Goal: Task Accomplishment & Management: Use online tool/utility

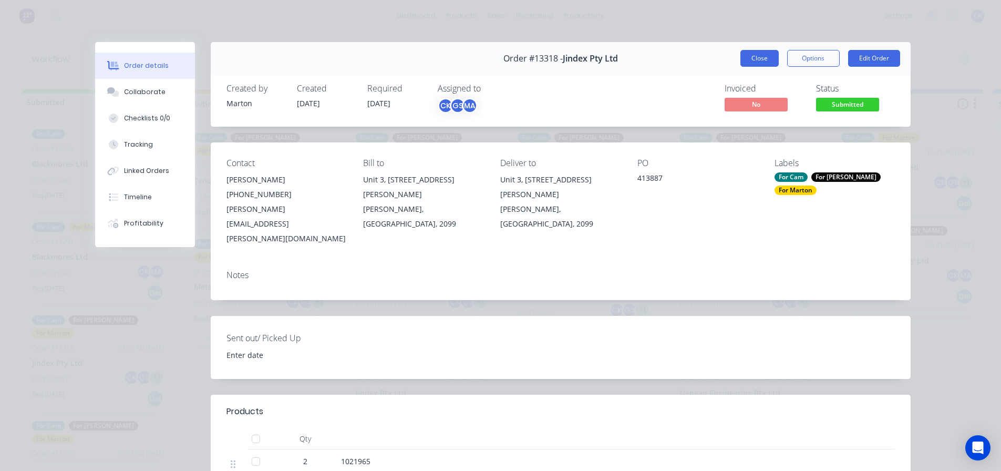
click at [765, 58] on button "Close" at bounding box center [759, 58] width 38 height 17
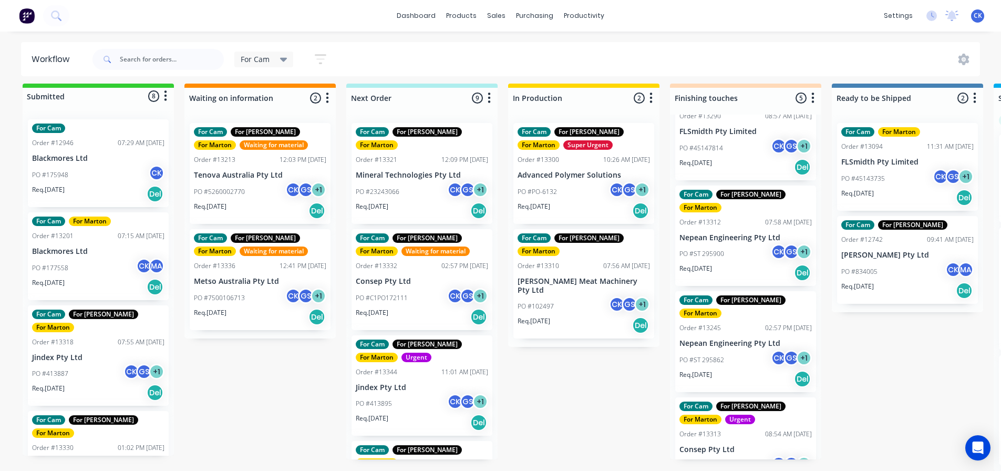
scroll to position [14, 0]
click at [575, 296] on div "PO #102497 CK GS + 1" at bounding box center [583, 306] width 132 height 20
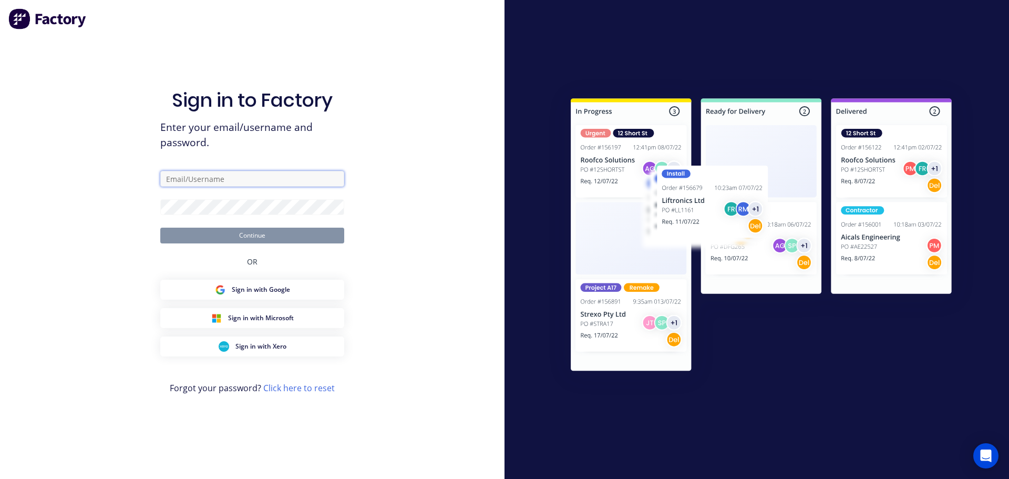
type input "[EMAIL_ADDRESS][DOMAIN_NAME]"
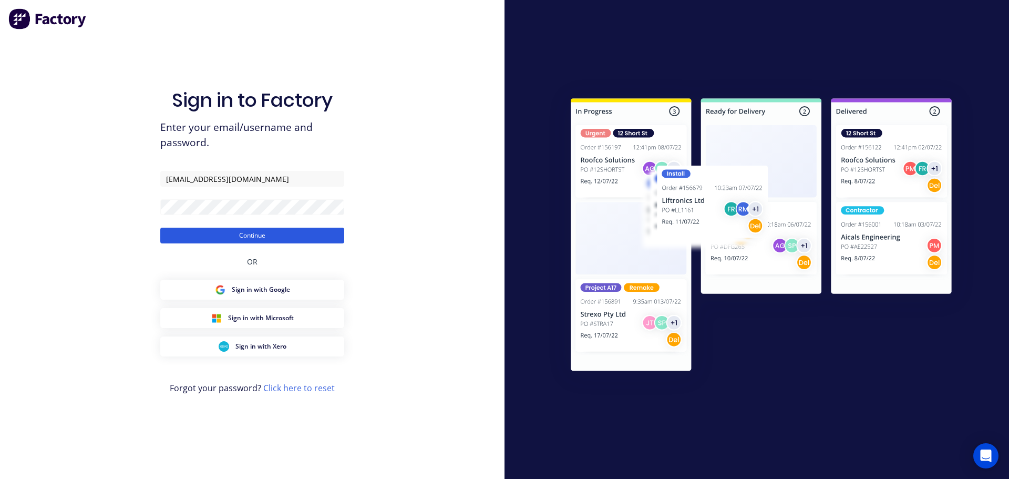
click at [215, 235] on button "Continue" at bounding box center [252, 235] width 184 height 16
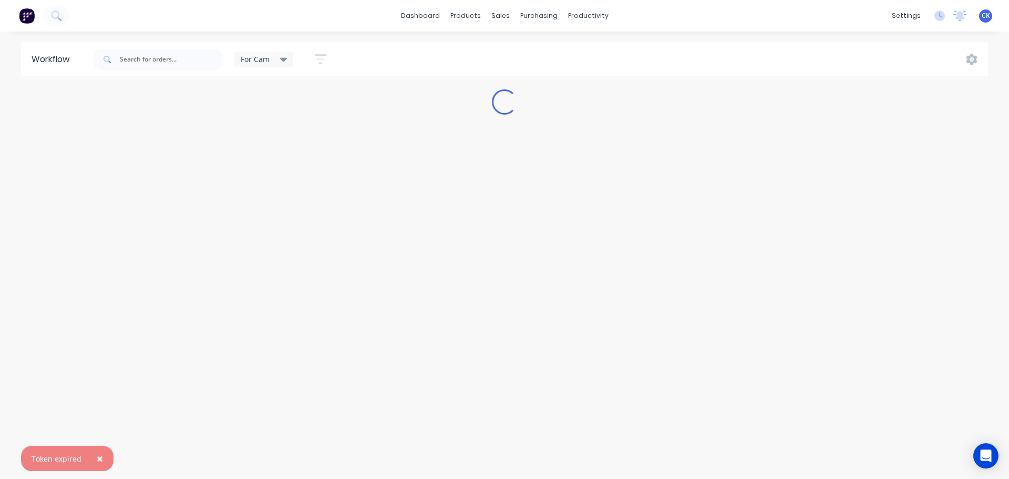
click at [265, 63] on span "For Cam" at bounding box center [255, 59] width 29 height 11
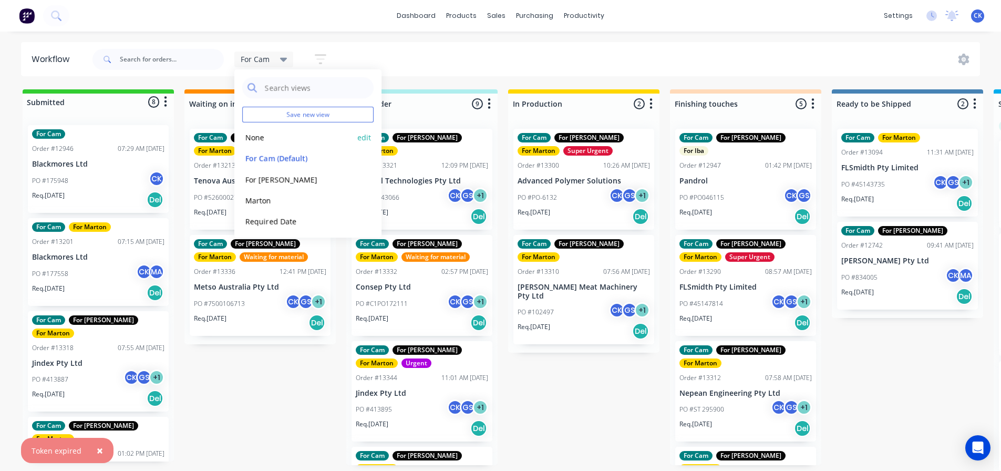
click at [289, 139] on button "None" at bounding box center [298, 137] width 112 height 12
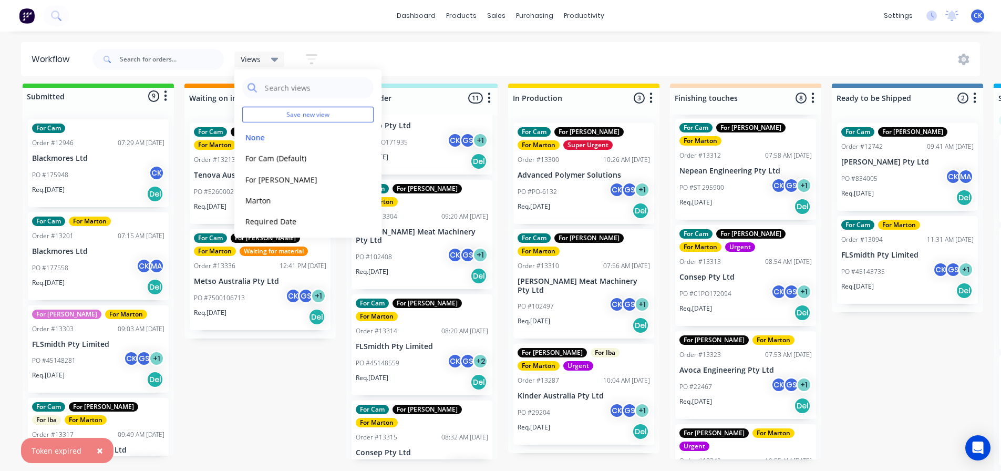
scroll to position [158, 0]
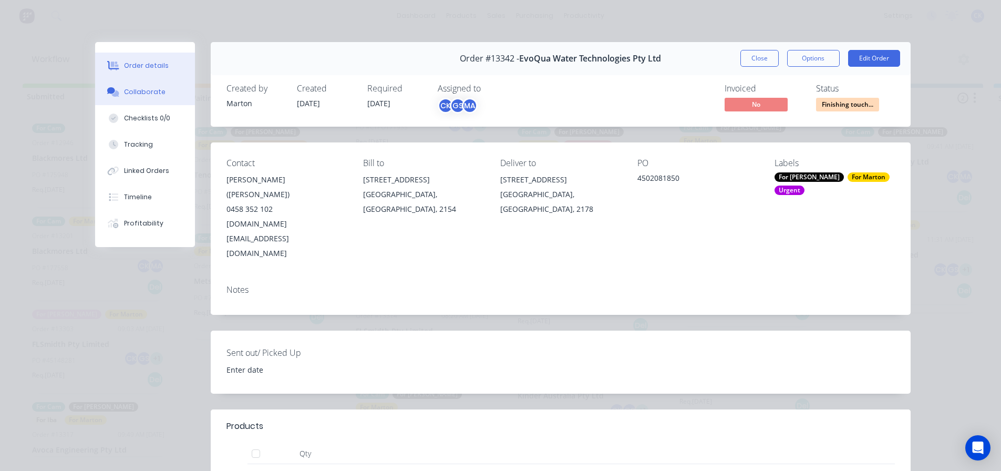
click at [140, 93] on div "Collaborate" at bounding box center [144, 91] width 41 height 9
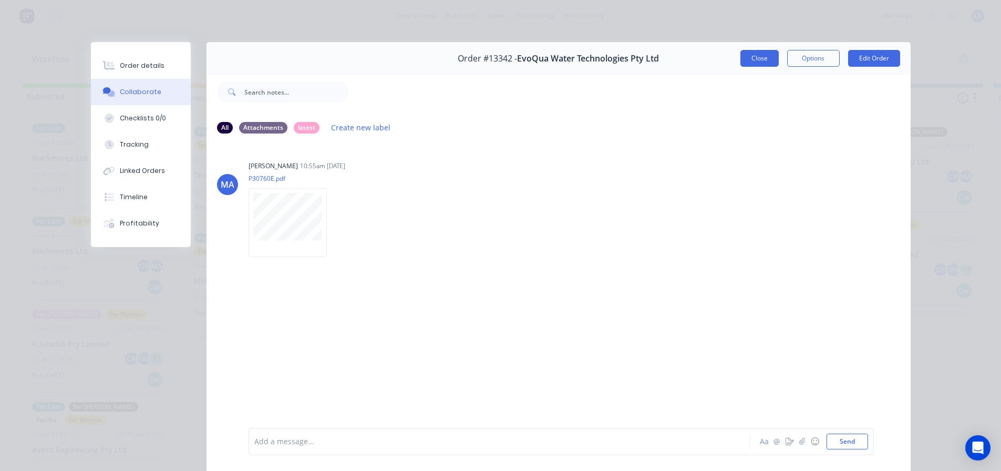
click at [754, 57] on button "Close" at bounding box center [759, 58] width 38 height 17
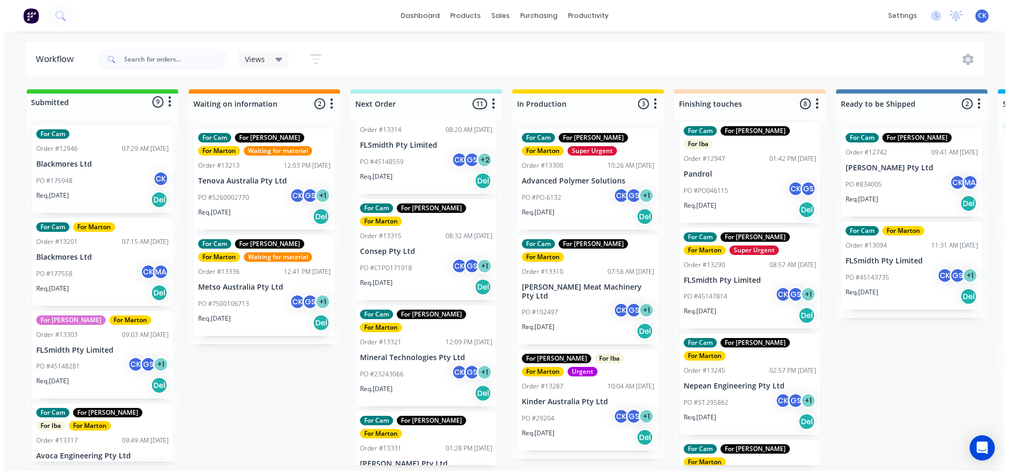
scroll to position [368, 0]
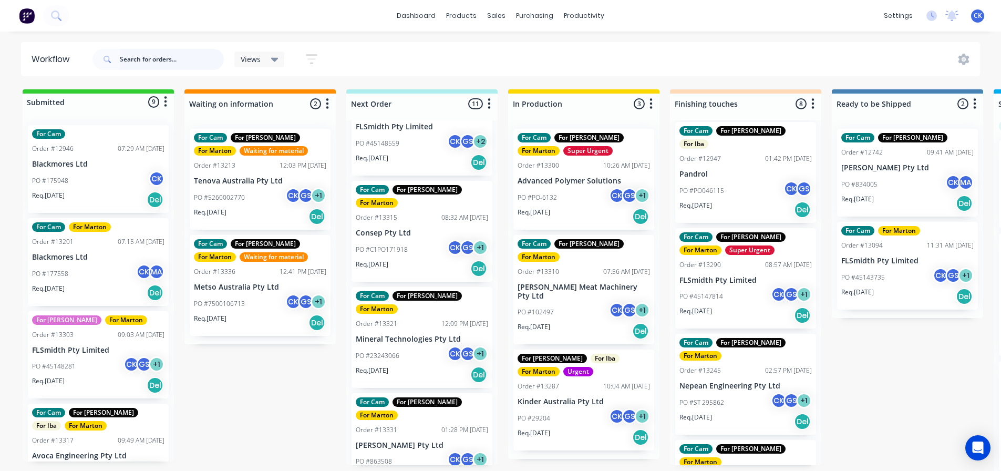
click at [202, 58] on input "text" at bounding box center [172, 59] width 104 height 21
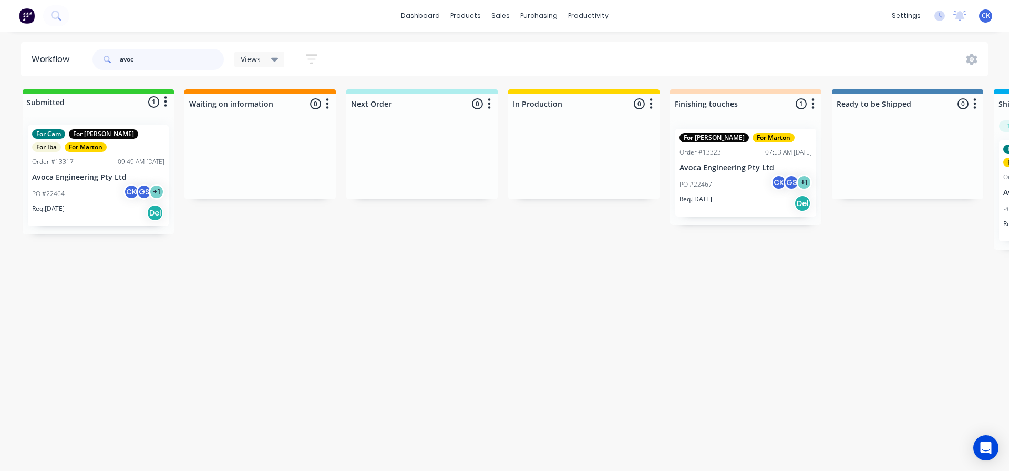
type input "avoc"
click at [704, 181] on p "PO #22467" at bounding box center [695, 184] width 33 height 9
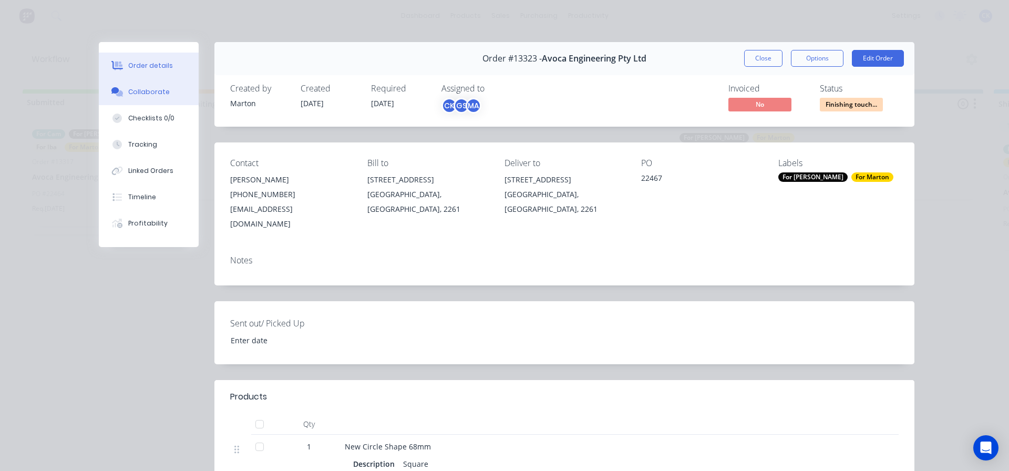
click at [156, 88] on div "Collaborate" at bounding box center [148, 91] width 41 height 9
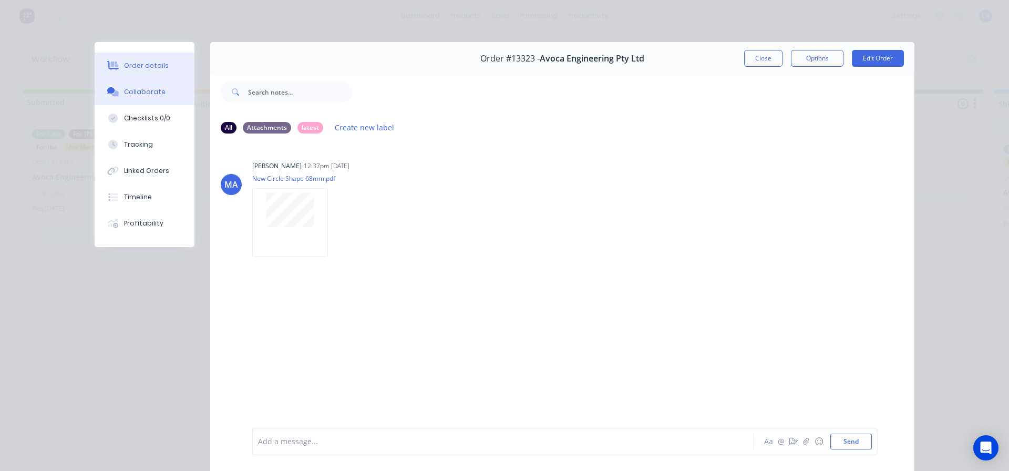
click at [99, 69] on button "Order details" at bounding box center [145, 66] width 100 height 26
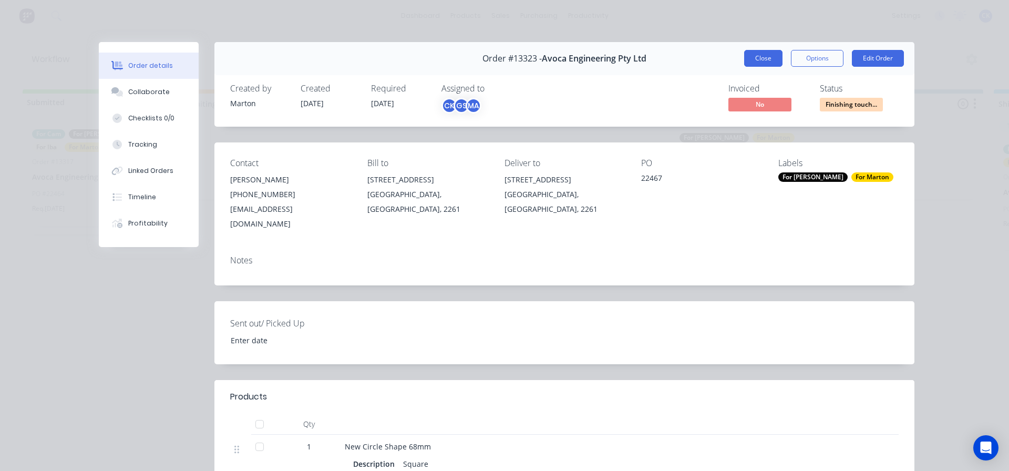
click at [749, 58] on button "Close" at bounding box center [763, 58] width 38 height 17
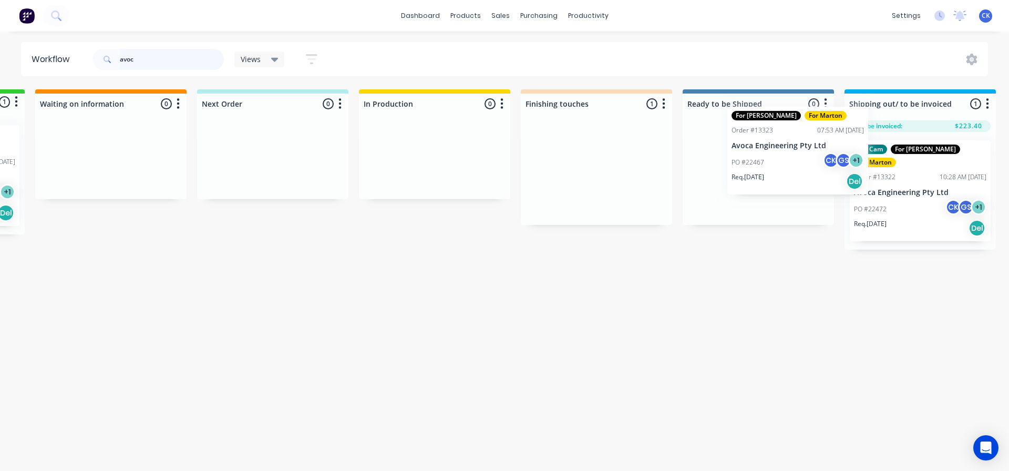
scroll to position [0, 155]
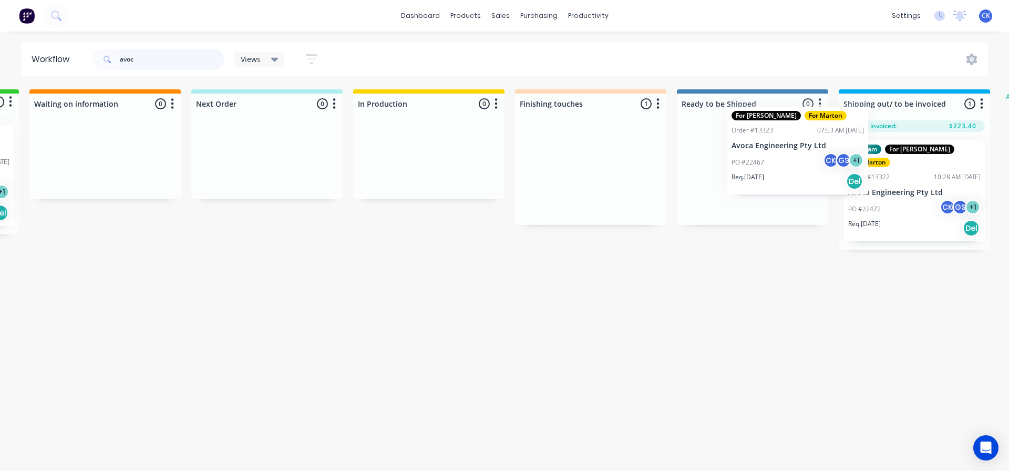
drag, startPoint x: 700, startPoint y: 175, endPoint x: 753, endPoint y: 152, distance: 57.2
click at [753, 153] on div "Submitted 1 Status colour #32CD32 hex #32CD32 Save Cancel Summaries Total order…" at bounding box center [560, 169] width 1447 height 160
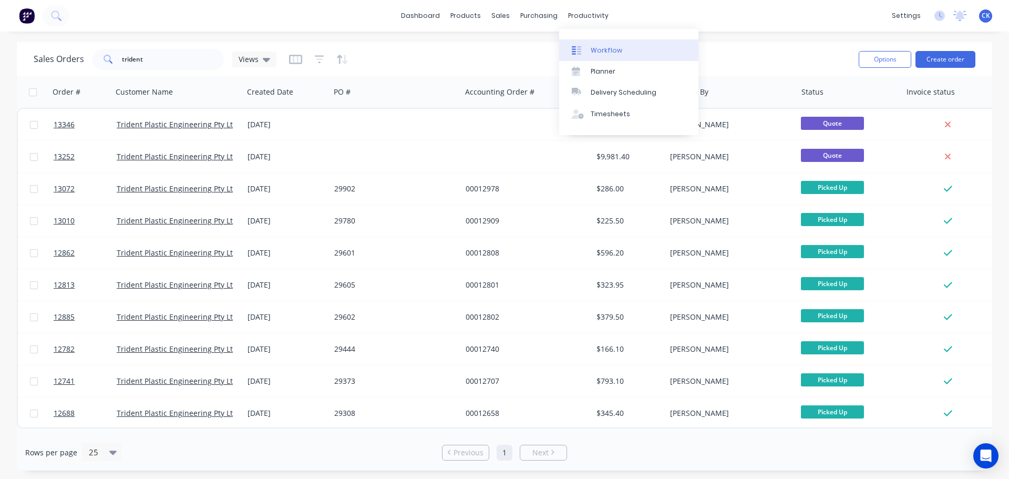
click at [589, 49] on link "Workflow" at bounding box center [628, 49] width 139 height 21
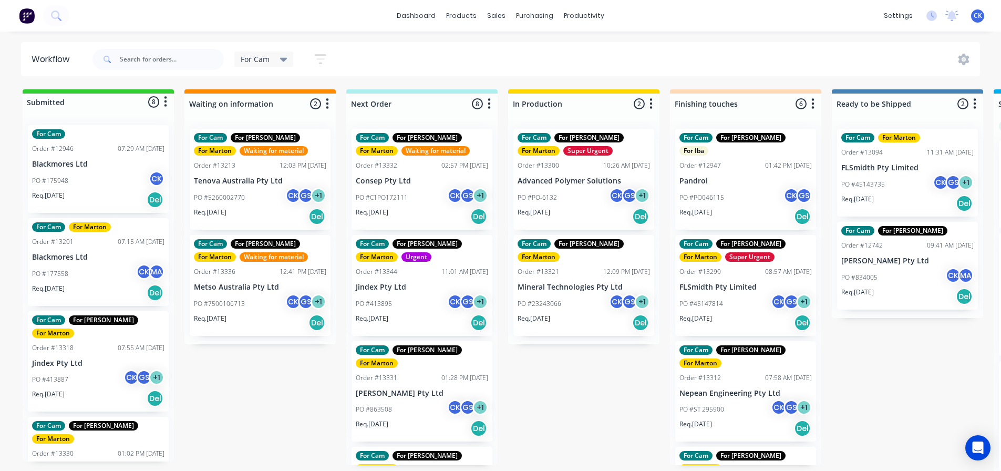
click at [592, 209] on div "Req. 12/09/25 Del" at bounding box center [583, 216] width 132 height 18
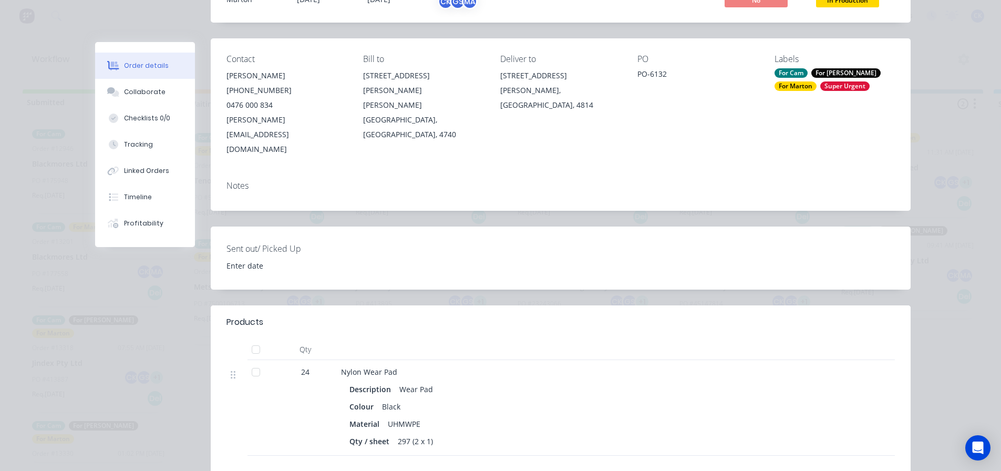
scroll to position [105, 0]
drag, startPoint x: 344, startPoint y: 341, endPoint x: 697, endPoint y: 336, distance: 353.5
click at [633, 365] on div "Nylon Wear Pad" at bounding box center [547, 370] width 412 height 11
click at [552, 415] on div "Material UHMWPE" at bounding box center [546, 422] width 395 height 15
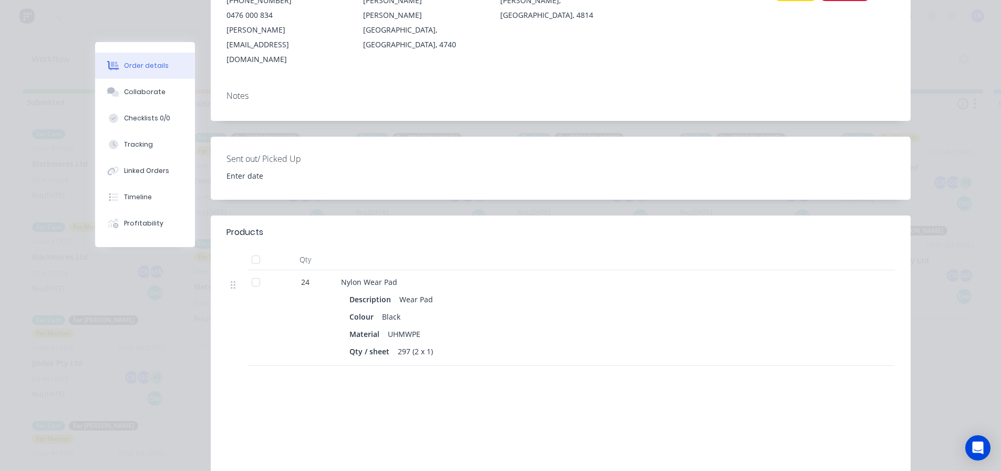
scroll to position [0, 0]
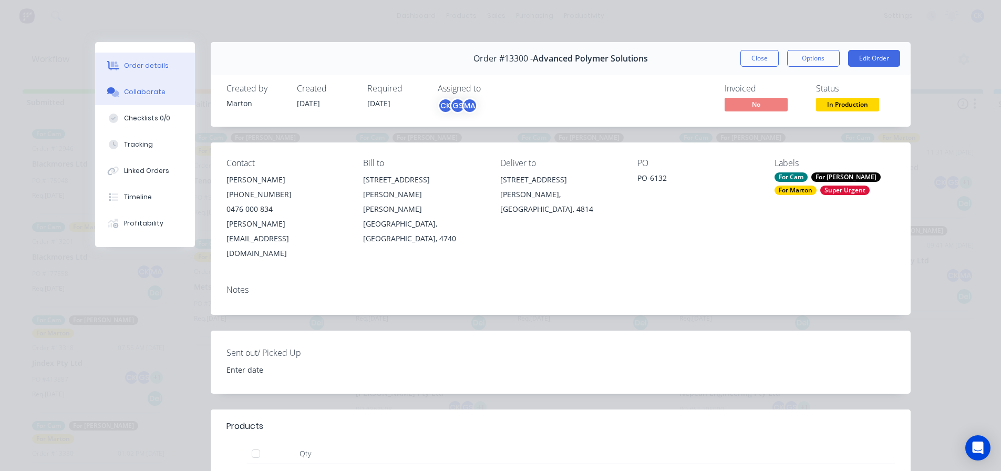
click at [138, 98] on button "Collaborate" at bounding box center [145, 92] width 100 height 26
